Goal: Transaction & Acquisition: Book appointment/travel/reservation

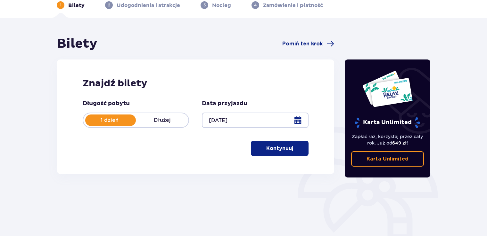
scroll to position [64, 0]
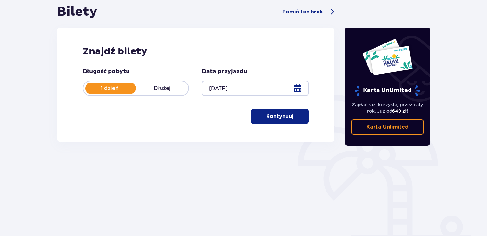
click at [283, 117] on p "Kontynuuj" at bounding box center [279, 116] width 27 height 7
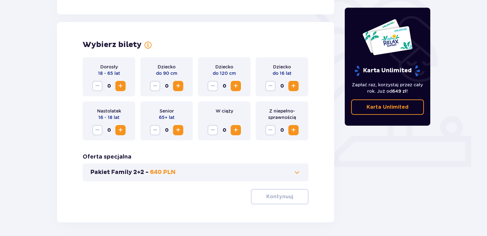
scroll to position [178, 0]
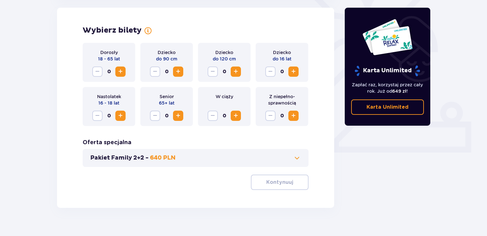
click at [120, 72] on span "Zwiększ" at bounding box center [121, 72] width 8 height 8
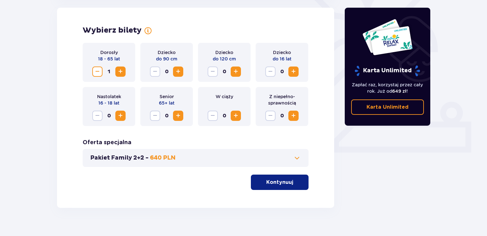
click at [120, 72] on span "Zwiększ" at bounding box center [121, 72] width 8 height 8
click at [268, 182] on p "Kontynuuj" at bounding box center [279, 182] width 27 height 7
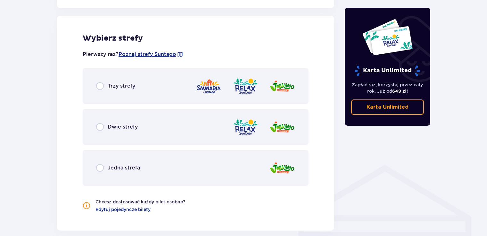
scroll to position [356, 0]
click at [149, 84] on div "Trzy strefy" at bounding box center [196, 86] width 226 height 36
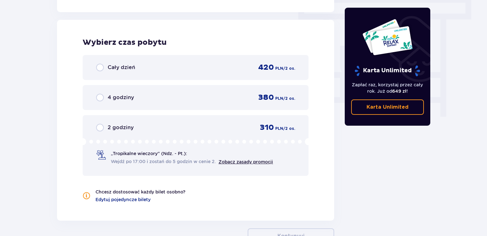
scroll to position [579, 0]
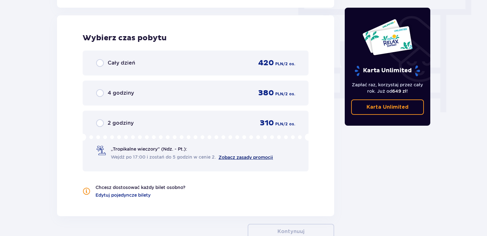
click at [243, 157] on link "Zobacz zasady promocji" at bounding box center [246, 157] width 54 height 5
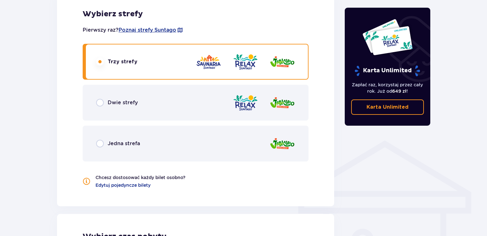
scroll to position [483, 0]
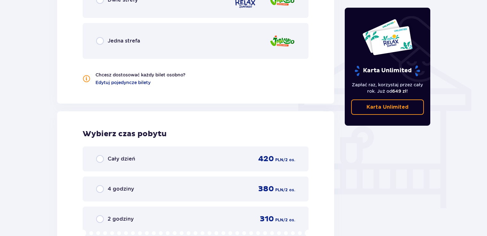
click at [227, 148] on div "Cały dzień 420 PLN / 2 os." at bounding box center [196, 159] width 226 height 25
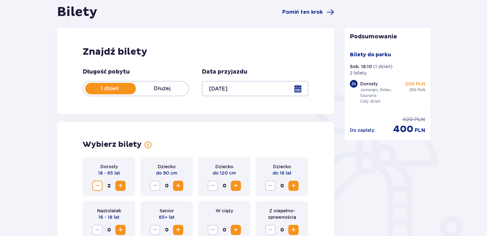
scroll to position [0, 0]
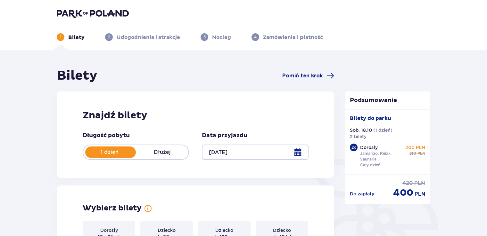
click at [167, 148] on div "1 dzień Dłużej" at bounding box center [136, 152] width 106 height 15
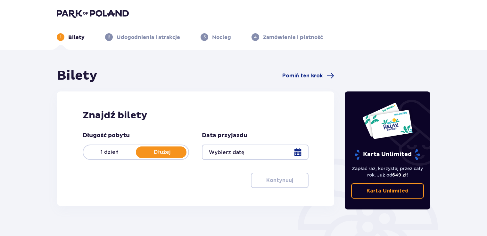
click at [228, 152] on div at bounding box center [255, 152] width 106 height 15
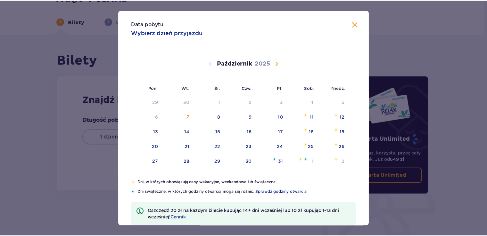
scroll to position [64, 0]
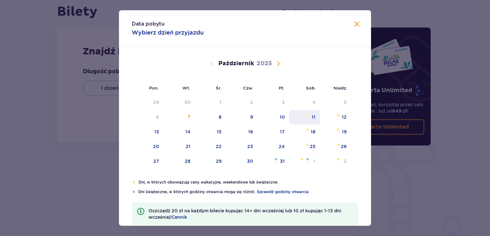
click at [312, 118] on div "11" at bounding box center [313, 117] width 4 height 6
click at [423, 162] on div "Data pobytu Wybierz dzień przyjazdu Pon. Wt. Śr. Czw. Pt. Sob. Niedz. Wrzesień …" at bounding box center [245, 118] width 490 height 236
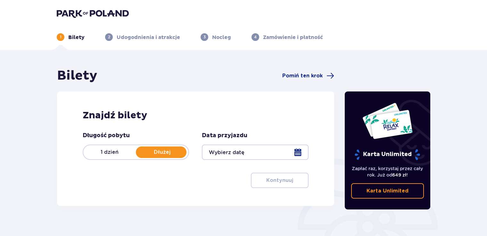
click at [290, 153] on div at bounding box center [255, 152] width 106 height 15
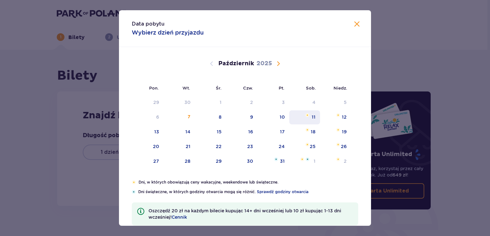
click at [312, 120] on div "11" at bounding box center [313, 117] width 4 height 6
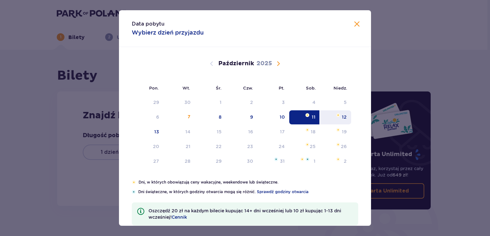
click at [343, 115] on div "12" at bounding box center [344, 117] width 5 height 6
type input "11.10.25 - 12.10.25"
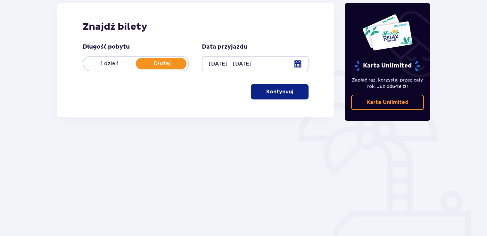
scroll to position [90, 0]
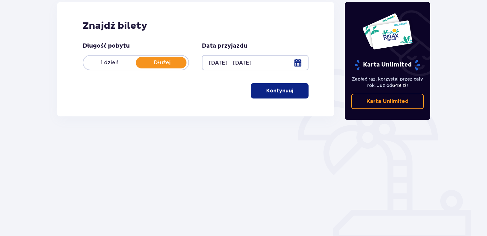
click at [285, 93] on p "Kontynuuj" at bounding box center [279, 90] width 27 height 7
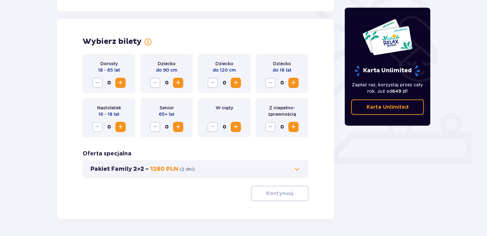
scroll to position [178, 0]
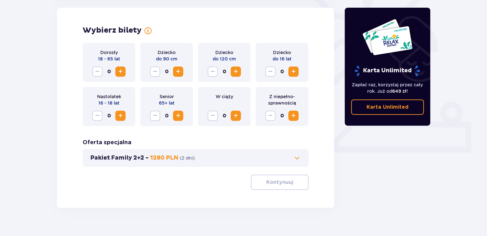
click at [117, 73] on span "Zwiększ" at bounding box center [121, 72] width 8 height 8
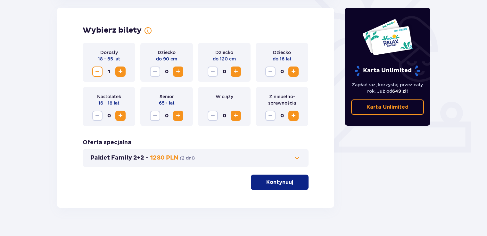
click at [117, 73] on span "Zwiększ" at bounding box center [121, 72] width 8 height 8
click at [275, 186] on button "Kontynuuj" at bounding box center [280, 182] width 58 height 15
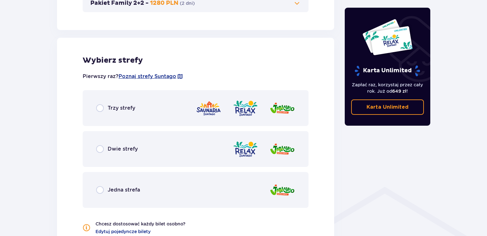
scroll to position [356, 0]
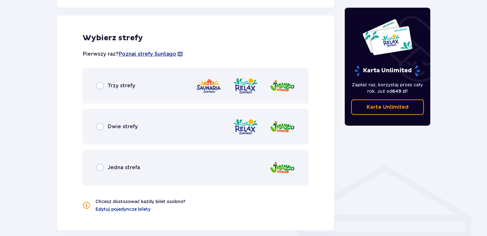
click at [168, 86] on div "Trzy strefy" at bounding box center [196, 86] width 226 height 36
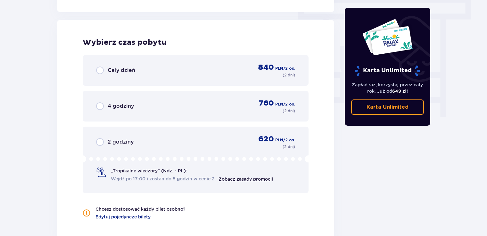
scroll to position [579, 0]
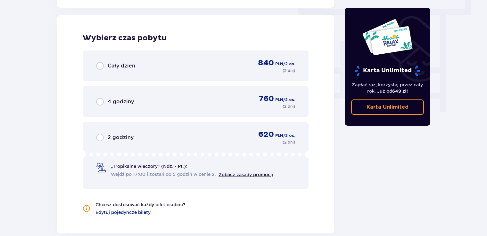
click at [177, 68] on div "Cały dzień 840 PLN / 2 os. ( 2 dni )" at bounding box center [195, 65] width 199 height 15
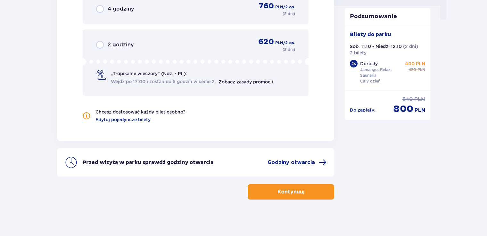
scroll to position [673, 0]
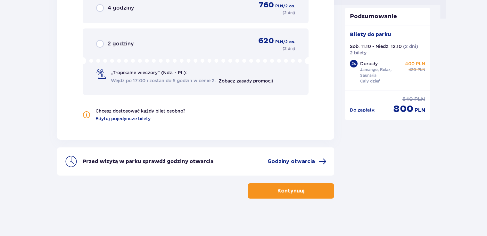
click at [314, 191] on button "Kontynuuj" at bounding box center [291, 191] width 87 height 15
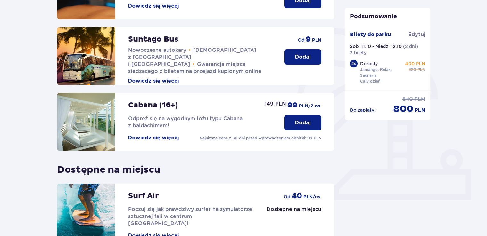
scroll to position [192, 0]
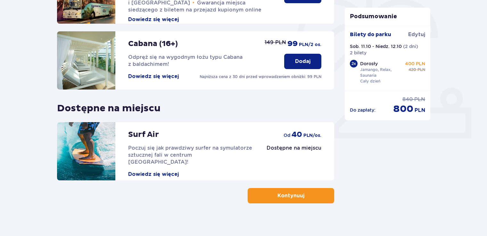
click at [292, 196] on p "Kontynuuj" at bounding box center [290, 196] width 27 height 7
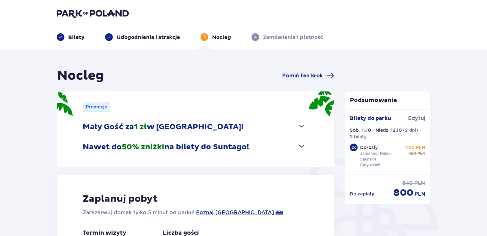
click at [290, 147] on button "Nawet do 50% zniżki na bilety do Suntago!" at bounding box center [194, 147] width 223 height 20
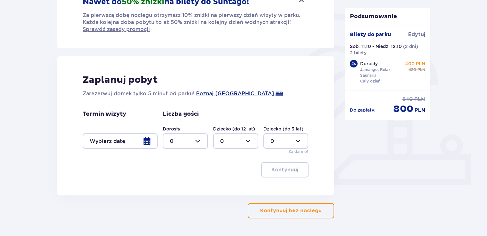
scroll to position [160, 0]
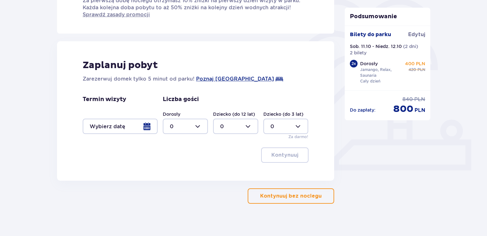
click at [129, 128] on div at bounding box center [120, 126] width 75 height 15
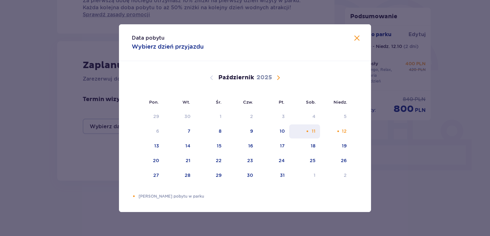
click at [314, 130] on div "11" at bounding box center [313, 131] width 4 height 6
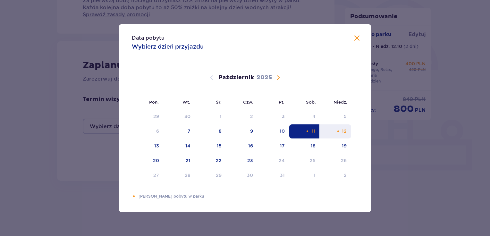
click at [350, 130] on div "12" at bounding box center [335, 132] width 31 height 14
type input "11.10.25 - 12.10.25"
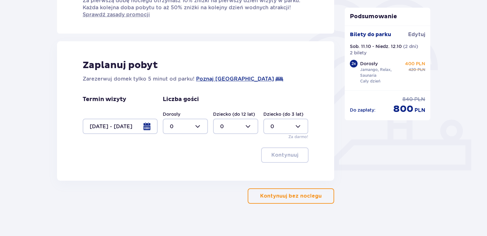
click at [175, 124] on div at bounding box center [185, 126] width 45 height 15
click at [178, 171] on div "2" at bounding box center [185, 172] width 31 height 7
type input "2"
click at [282, 153] on p "Kontynuuj" at bounding box center [284, 155] width 27 height 7
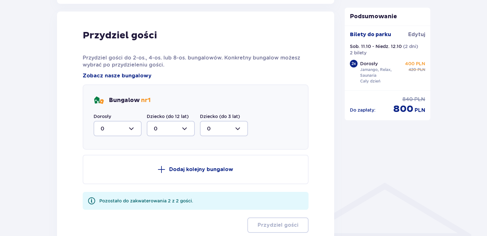
scroll to position [341, 0]
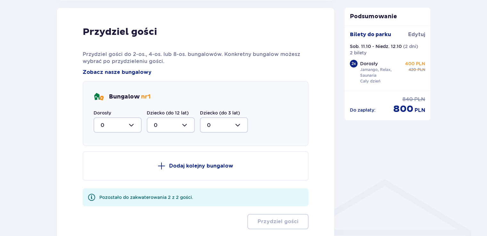
click at [129, 125] on div at bounding box center [118, 125] width 48 height 15
click at [109, 169] on div "2" at bounding box center [118, 171] width 34 height 7
type input "2"
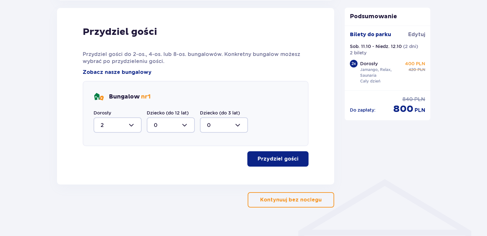
click at [281, 157] on p "Przydziel gości" at bounding box center [278, 159] width 41 height 7
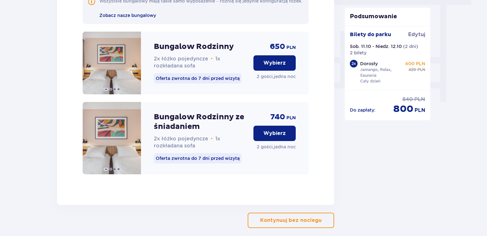
scroll to position [590, 0]
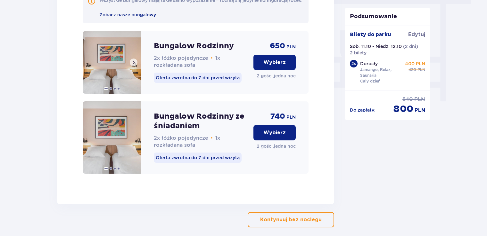
click at [108, 62] on img at bounding box center [112, 62] width 58 height 63
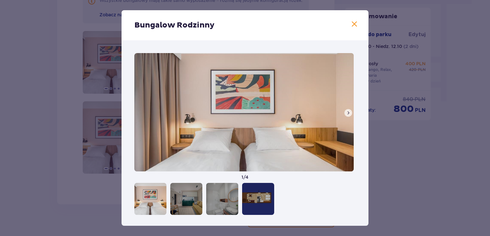
click at [347, 108] on img at bounding box center [243, 112] width 219 height 119
click at [349, 112] on span at bounding box center [347, 113] width 5 height 5
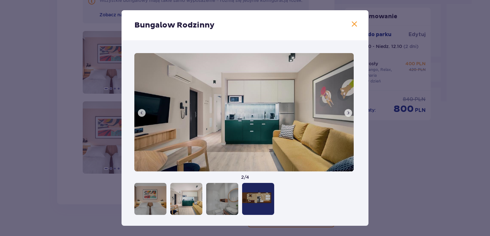
click at [349, 112] on span at bounding box center [347, 113] width 5 height 5
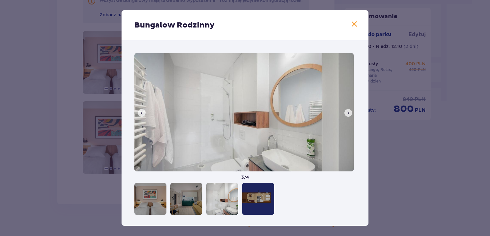
click at [349, 112] on span at bounding box center [347, 113] width 5 height 5
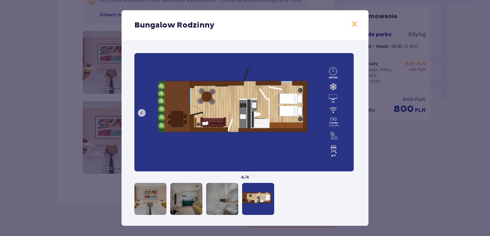
click at [356, 25] on div "Bungalow Rodzinny" at bounding box center [244, 25] width 247 height 30
click at [354, 24] on span at bounding box center [354, 25] width 8 height 8
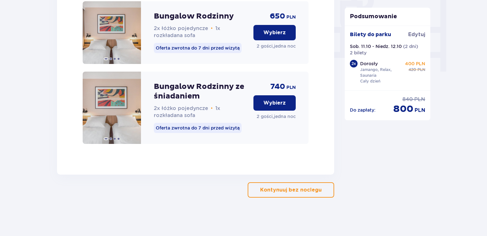
scroll to position [625, 0]
click at [279, 37] on button "Wybierz" at bounding box center [274, 32] width 42 height 15
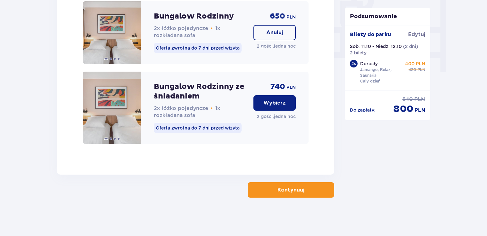
click at [283, 192] on p "Kontynuuj" at bounding box center [290, 190] width 27 height 7
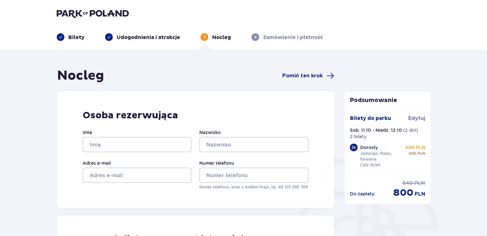
click at [113, 14] on img at bounding box center [93, 13] width 72 height 9
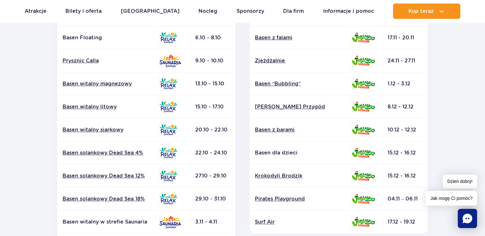
scroll to position [160, 0]
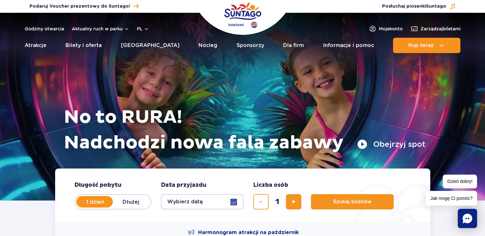
scroll to position [64, 0]
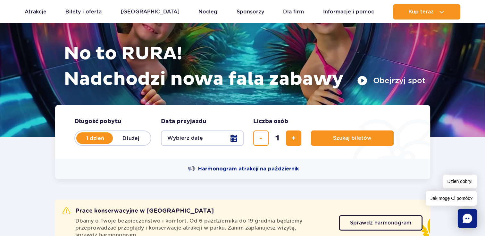
click at [176, 143] on button "Wybierz datę" at bounding box center [202, 138] width 83 height 15
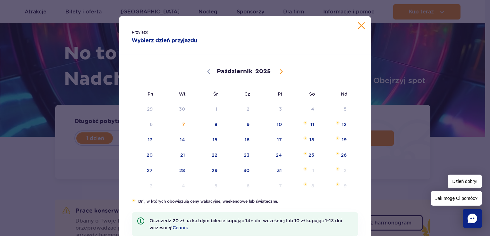
click at [360, 31] on div "Przyjazd Wybierz dzień przyjazdu" at bounding box center [245, 35] width 252 height 38
click at [359, 28] on button "Zamknij kalendarz" at bounding box center [361, 25] width 6 height 6
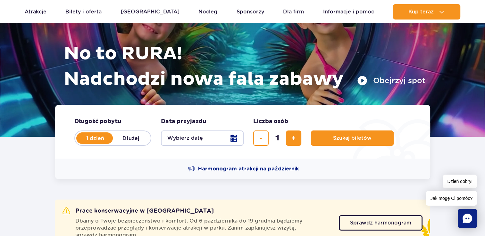
click at [242, 171] on span "Harmonogram atrakcji na październik" at bounding box center [248, 169] width 101 height 7
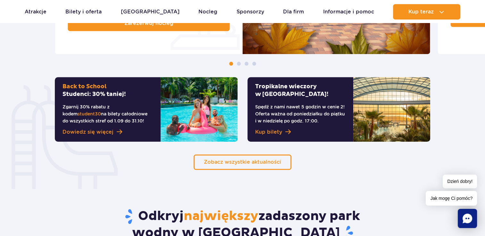
scroll to position [449, 0]
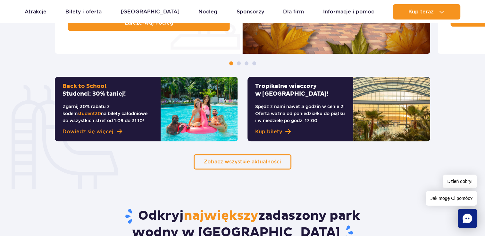
click at [238, 63] on span at bounding box center [239, 64] width 4 height 4
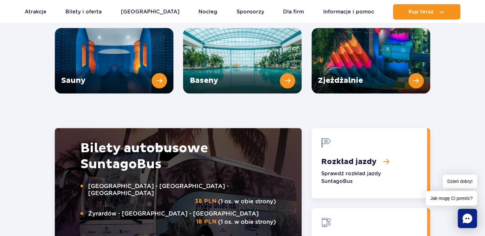
scroll to position [903, 0]
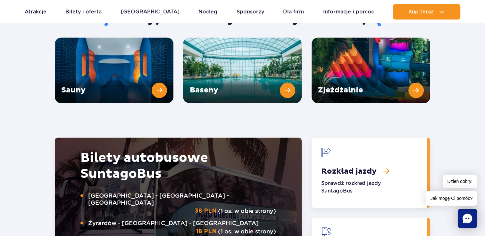
click at [355, 141] on link "Rozkład jazdy" at bounding box center [368, 173] width 115 height 70
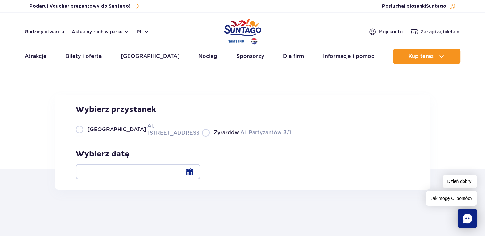
click at [117, 137] on label "Warszawa Al. Jerozolimskie 56" at bounding box center [135, 129] width 119 height 14
click at [83, 137] on input "Warszawa Al. Jerozolimskie 56" at bounding box center [79, 136] width 7 height 1
radio input "true"
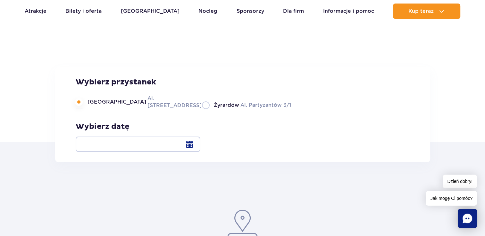
scroll to position [96, 0]
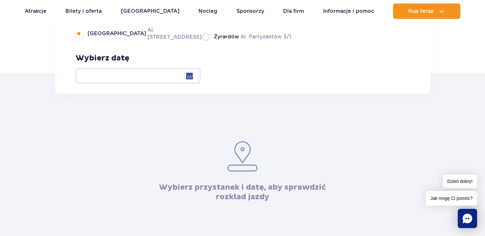
click at [200, 79] on div at bounding box center [138, 75] width 125 height 15
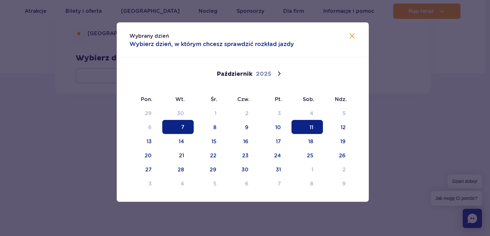
click at [309, 125] on span "11" at bounding box center [306, 127] width 31 height 14
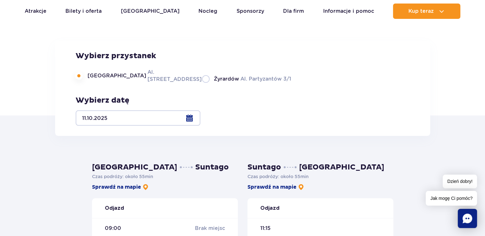
scroll to position [0, 0]
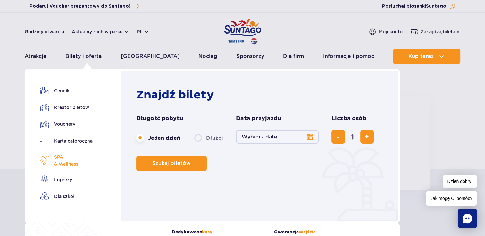
click at [62, 160] on span "SPA & Wellness" at bounding box center [66, 161] width 24 height 14
